Goal: Transaction & Acquisition: Obtain resource

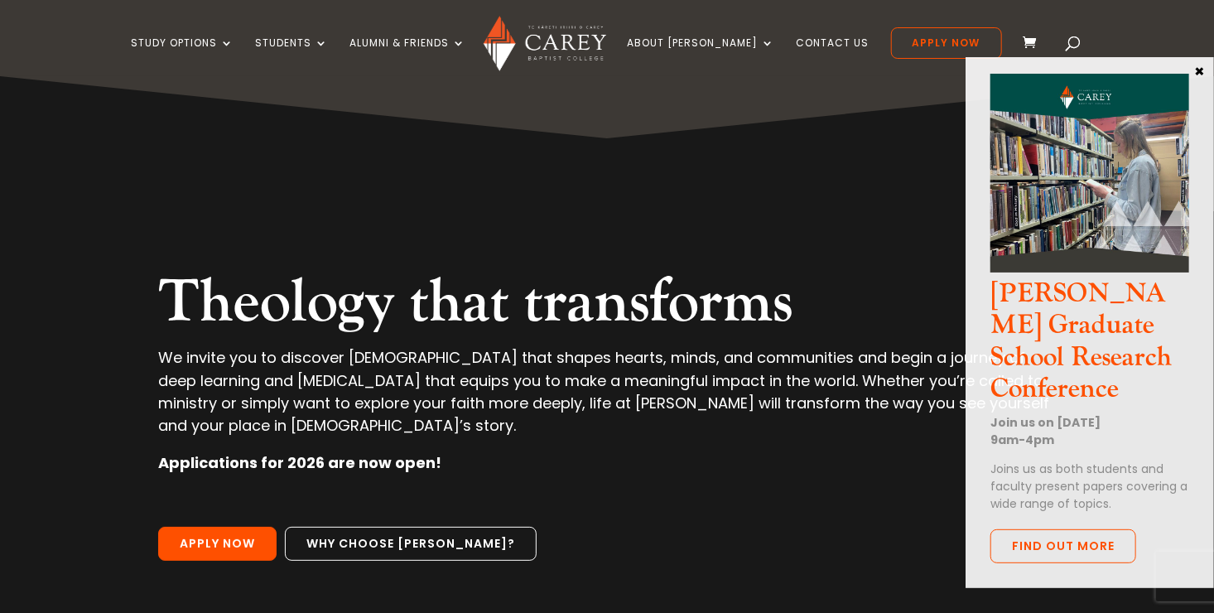
click at [703, 377] on p "We invite you to discover [DEMOGRAPHIC_DATA] that shapes hearts, minds, and com…" at bounding box center [606, 398] width 897 height 105
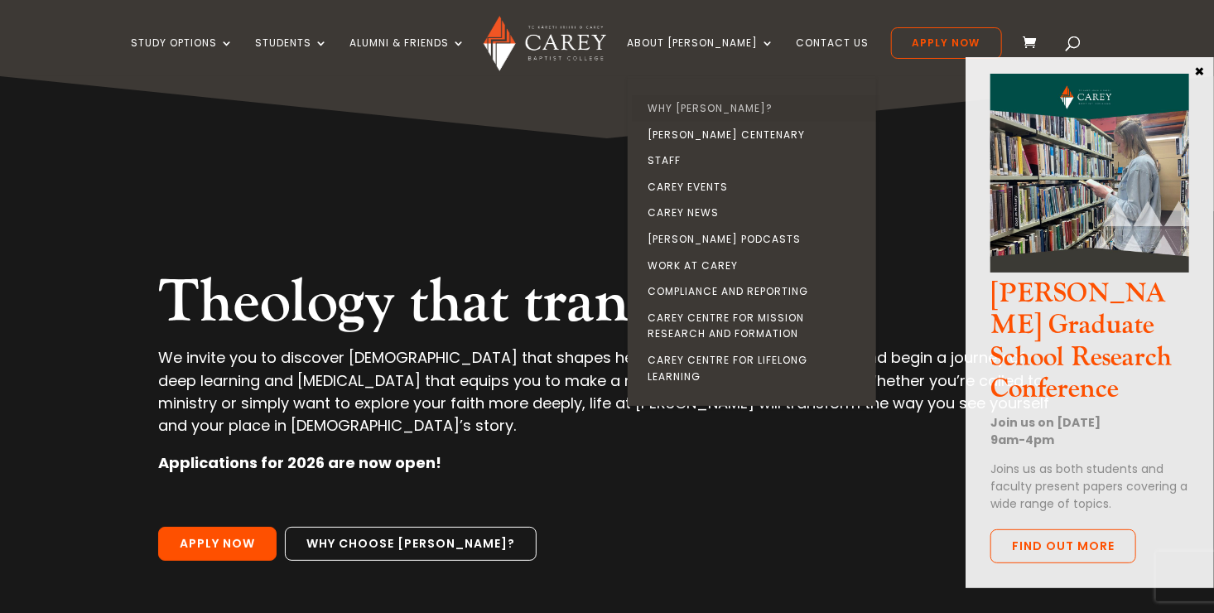
click at [693, 108] on link "Why [PERSON_NAME]?" at bounding box center [756, 108] width 248 height 26
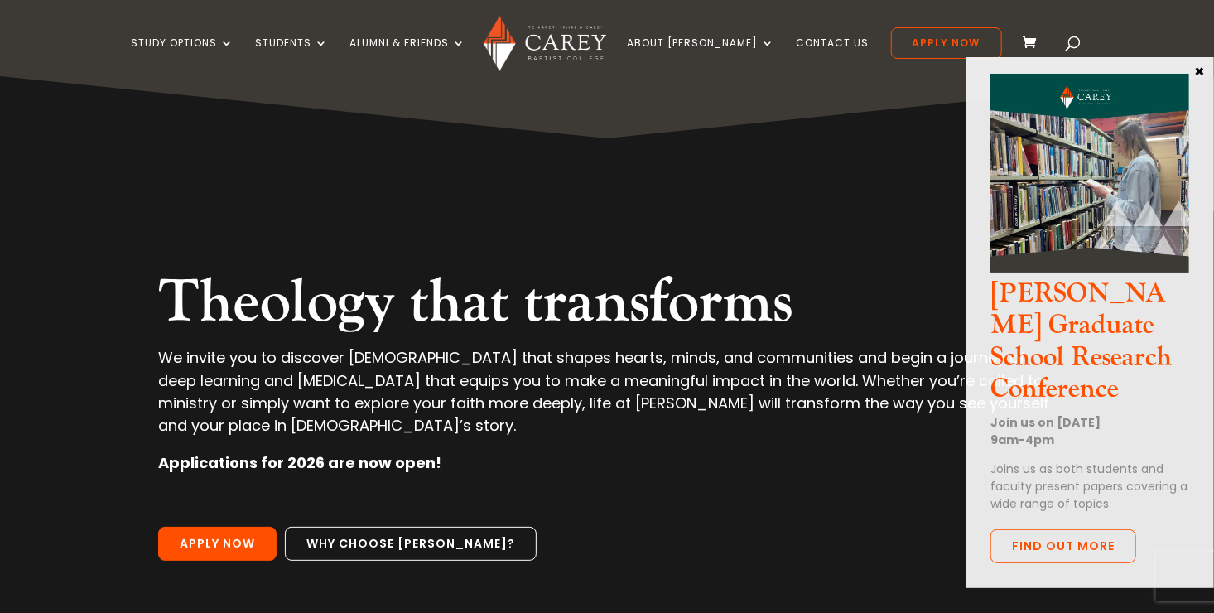
click at [1202, 69] on button "×" at bounding box center [1199, 70] width 17 height 15
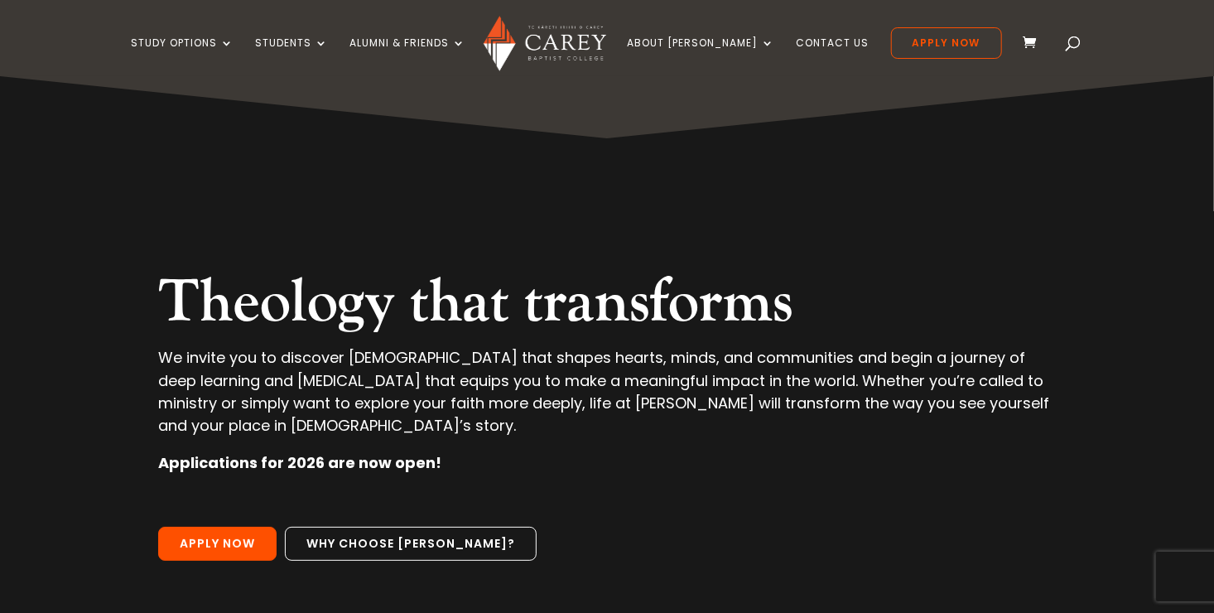
click at [1202, 69] on div "Study Options Certificate in [DEMOGRAPHIC_DATA] Leadership (Micro-credential) I…" at bounding box center [607, 38] width 1214 height 76
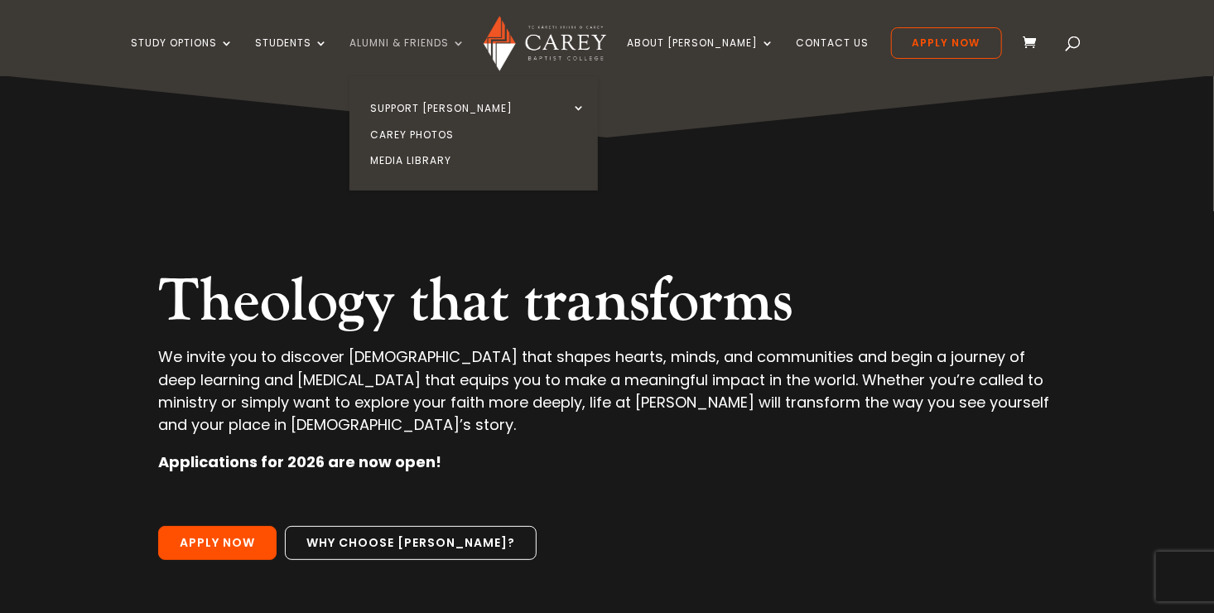
click at [465, 41] on link "Alumni & Friends" at bounding box center [407, 56] width 116 height 39
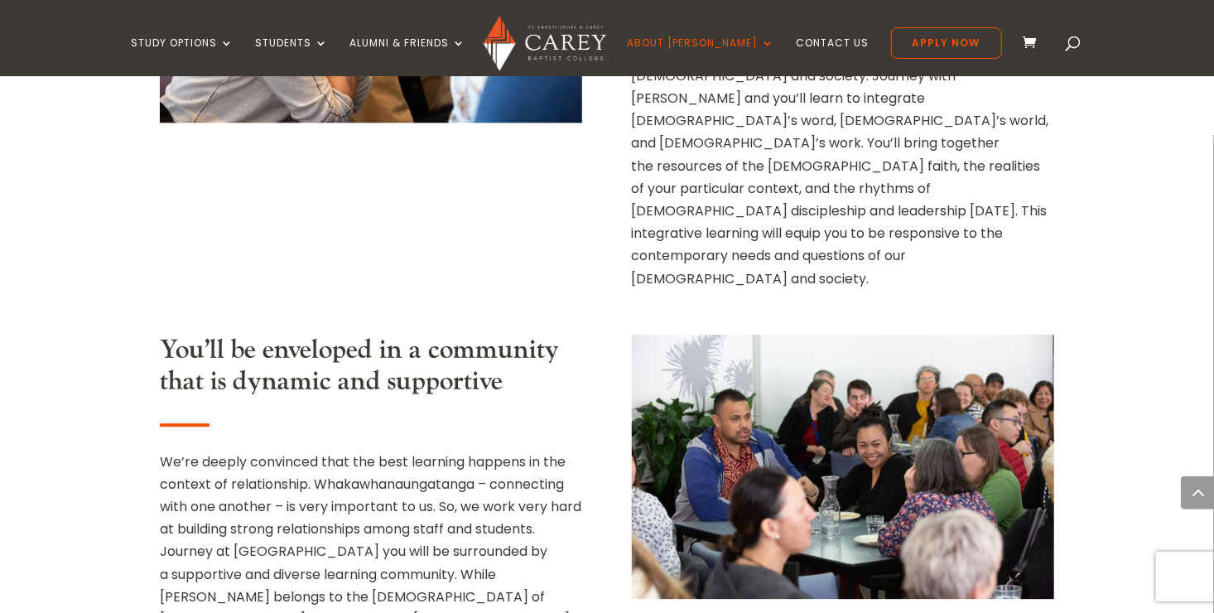
scroll to position [146, 0]
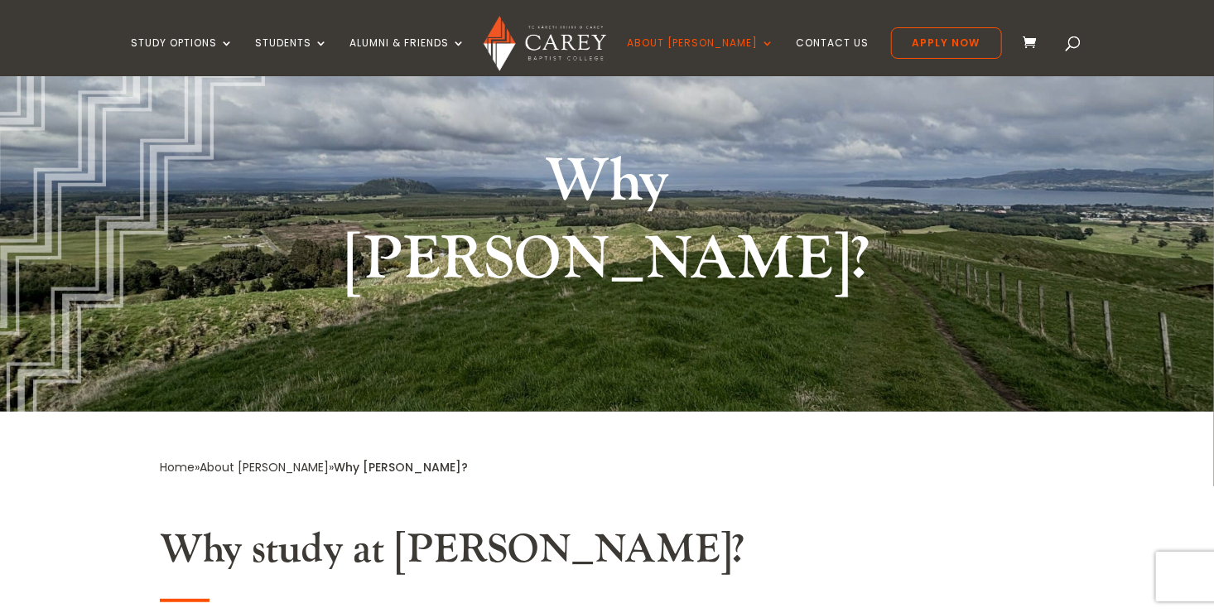
click at [1023, 41] on span at bounding box center [1034, 43] width 22 height 19
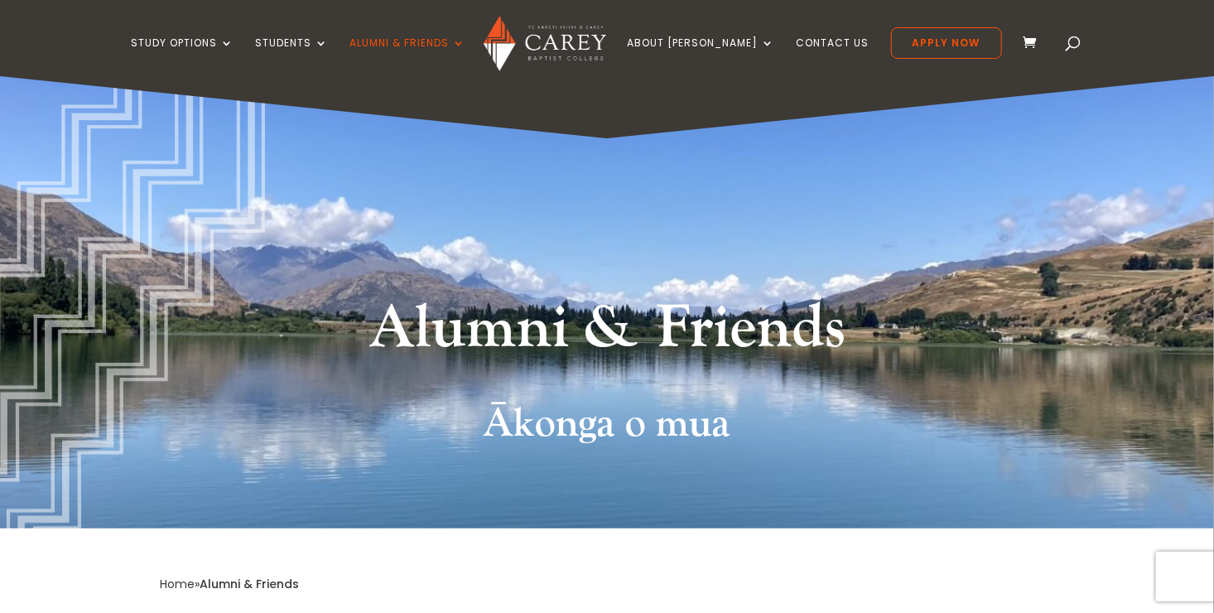
click at [1074, 46] on span at bounding box center [1074, 46] width 0 height 0
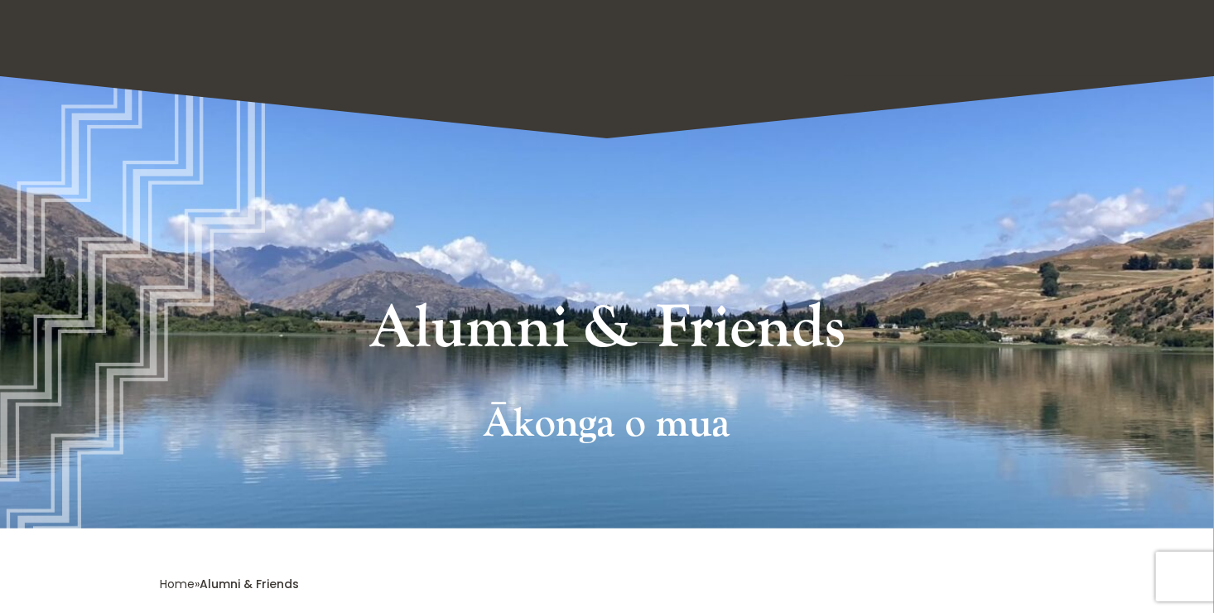
click at [1074, 46] on span at bounding box center [1074, 46] width 0 height 0
click at [423, 49] on input "search" at bounding box center [600, 38] width 772 height 76
type input "********"
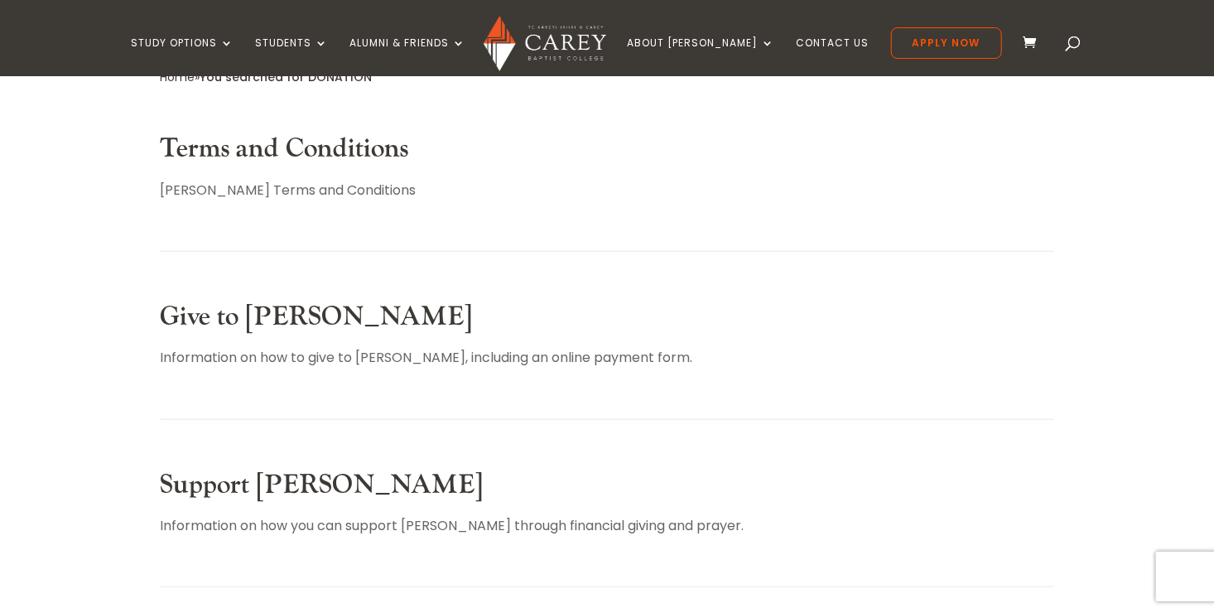
scroll to position [507, 0]
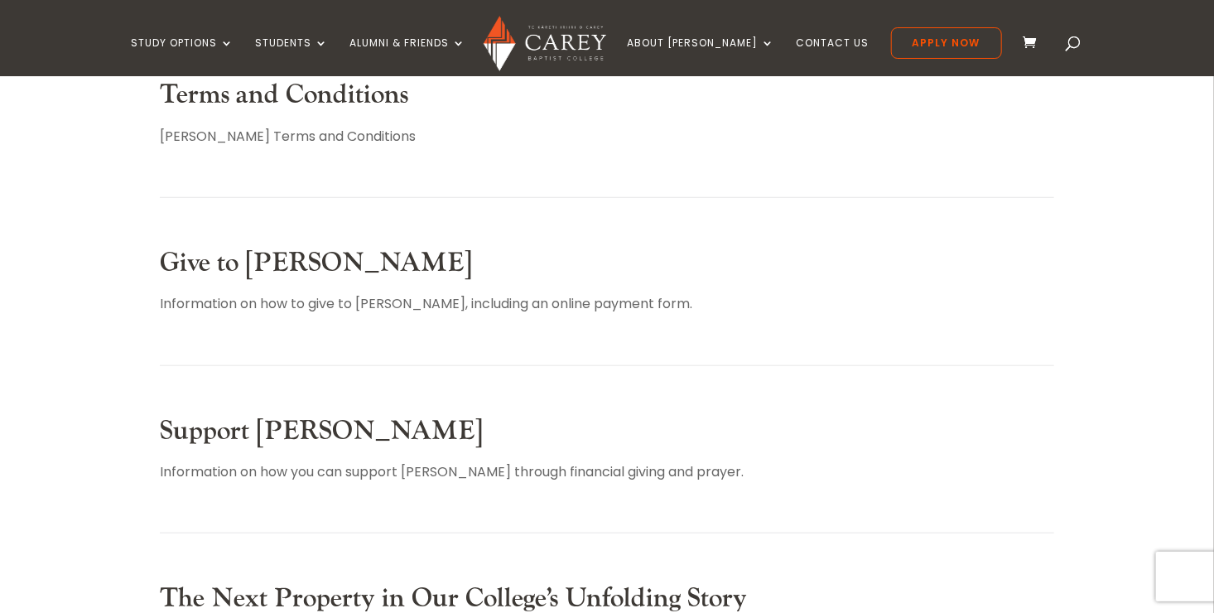
click at [200, 262] on link "Give to [PERSON_NAME]" at bounding box center [316, 263] width 312 height 34
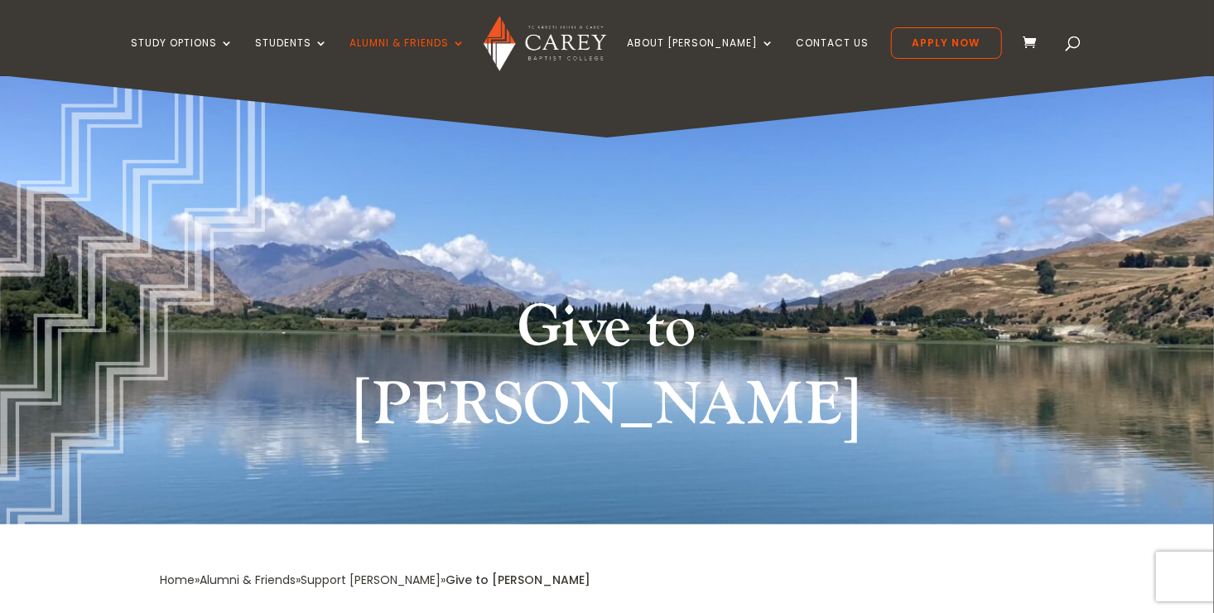
scroll to position [66, 0]
